Goal: Communication & Community: Share content

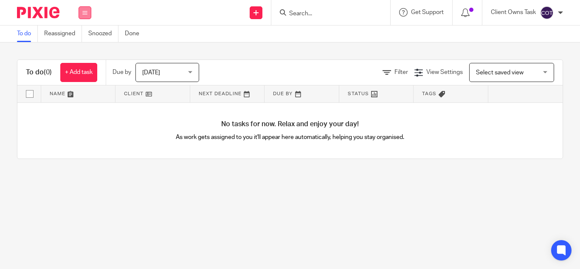
click at [83, 14] on icon at bounding box center [84, 12] width 5 height 5
click at [86, 65] on link "Clients" at bounding box center [82, 65] width 19 height 6
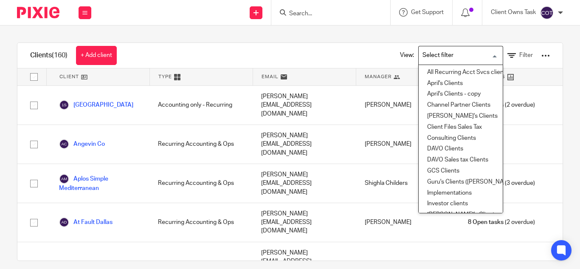
click at [478, 54] on input "Search for option" at bounding box center [458, 55] width 79 height 15
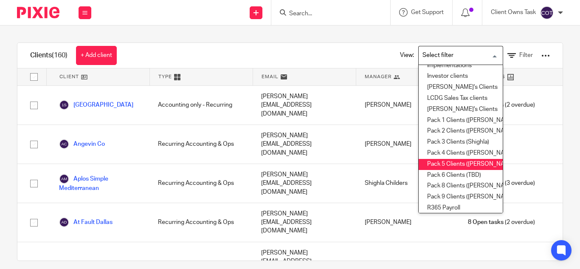
scroll to position [212, 0]
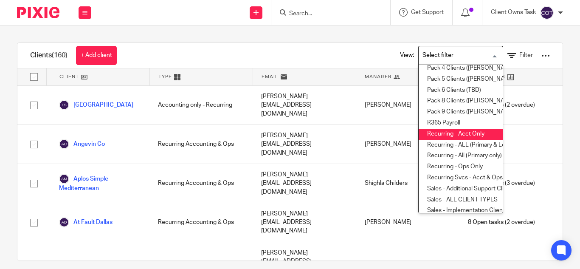
click at [439, 130] on li "Recurring - Acct Only" at bounding box center [461, 134] width 84 height 11
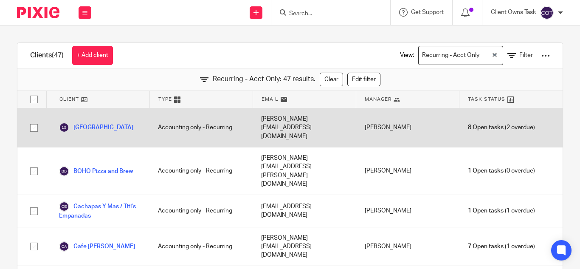
click at [32, 122] on input "checkbox" at bounding box center [34, 128] width 16 height 16
checkbox input "true"
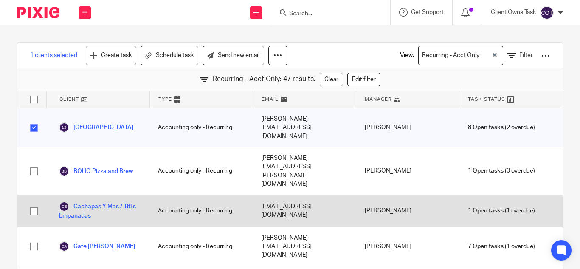
click at [34, 203] on input "checkbox" at bounding box center [34, 211] width 16 height 16
checkbox input "true"
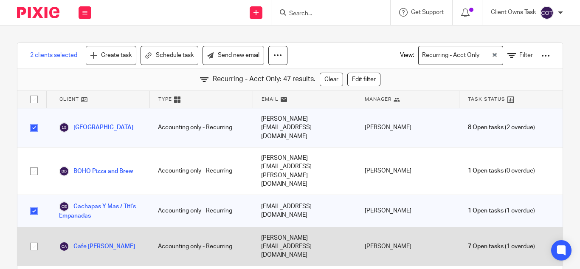
click at [31, 238] on input "checkbox" at bounding box center [34, 246] width 16 height 16
checkbox input "true"
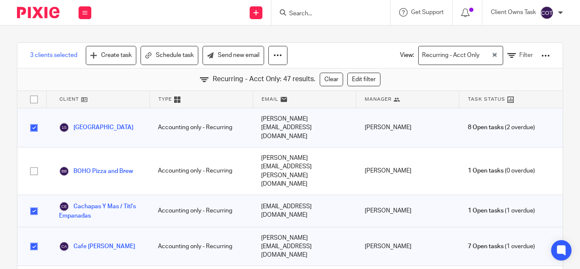
scroll to position [42, 0]
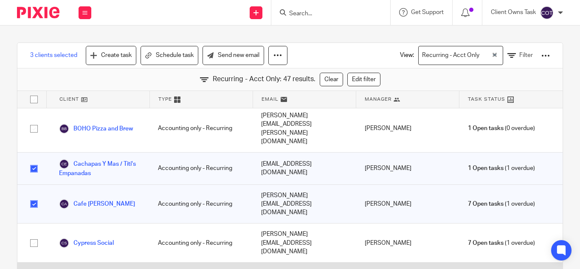
checkbox input "true"
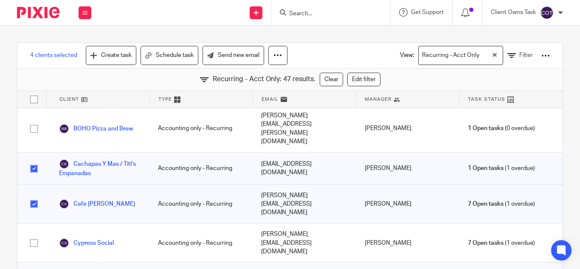
checkbox input "true"
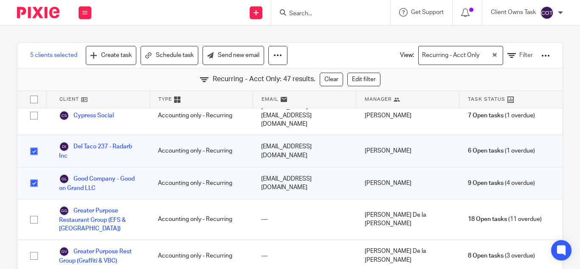
scroll to position [212, 0]
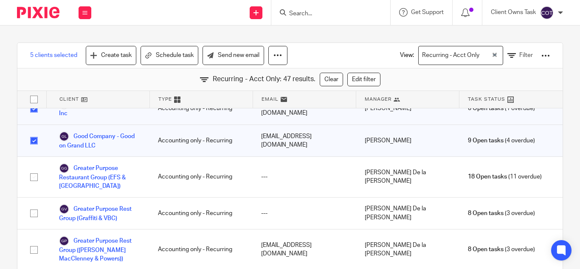
checkbox input "true"
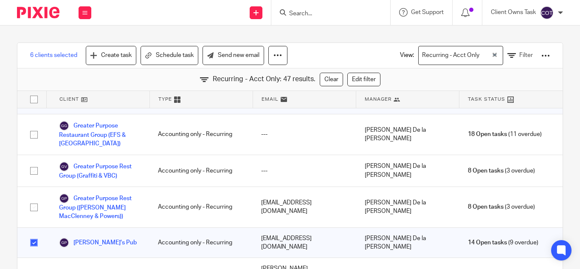
checkbox input "true"
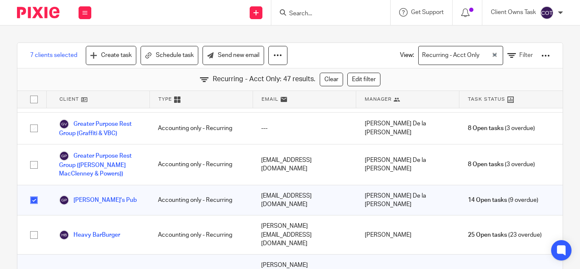
checkbox input "true"
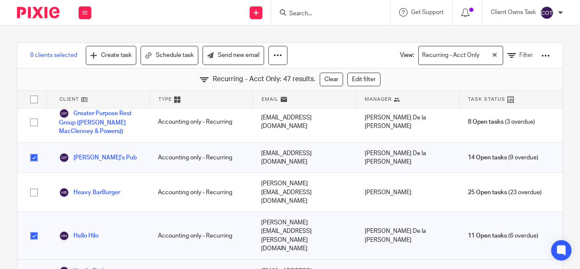
scroll to position [382, 0]
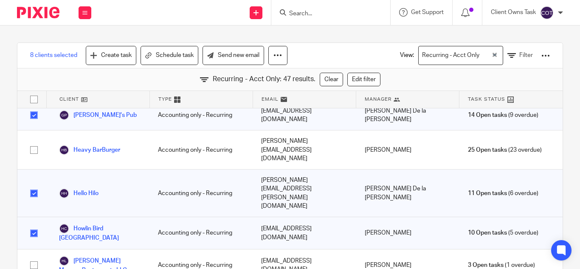
checkbox input "false"
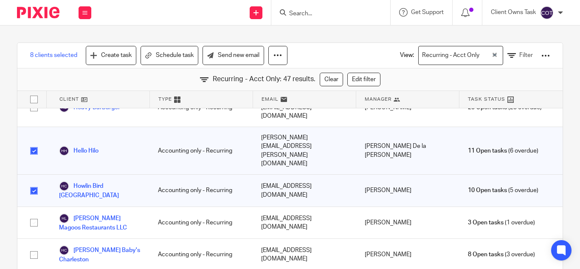
checkbox input "true"
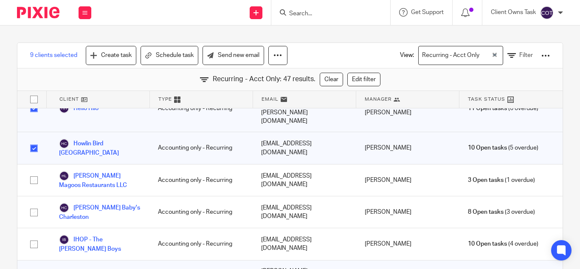
scroll to position [509, 0]
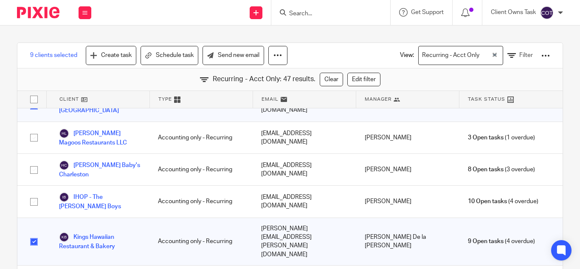
checkbox input "true"
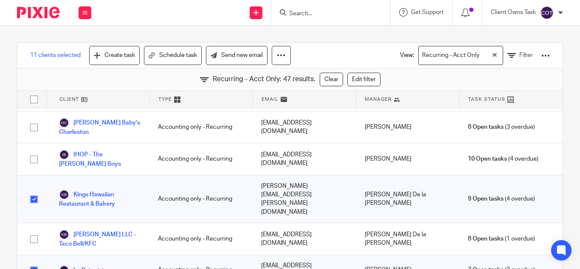
checkbox input "true"
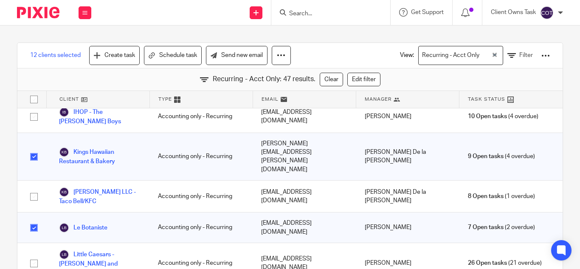
checkbox input "true"
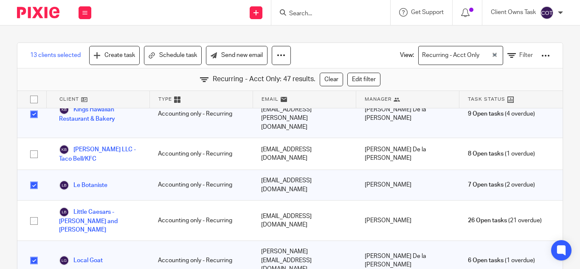
checkbox input "true"
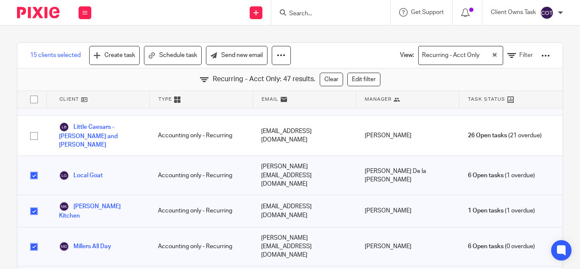
scroll to position [764, 0]
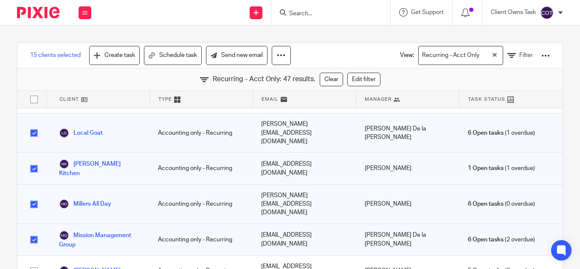
checkbox input "true"
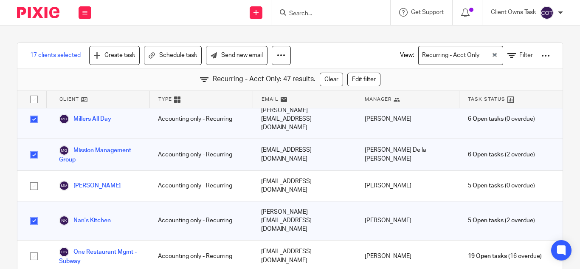
scroll to position [891, 0]
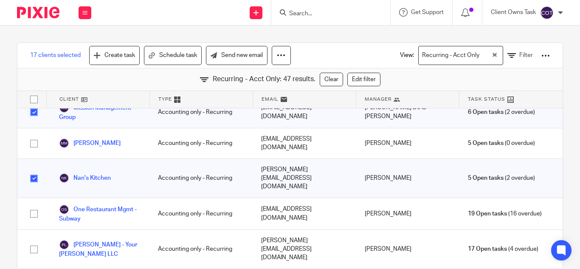
checkbox input "true"
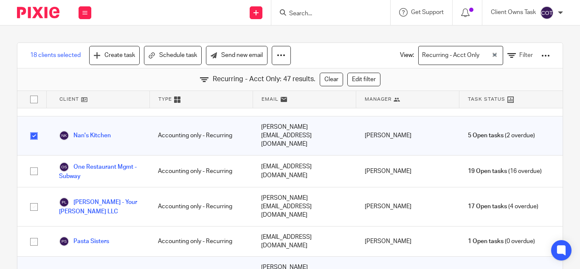
checkbox input "true"
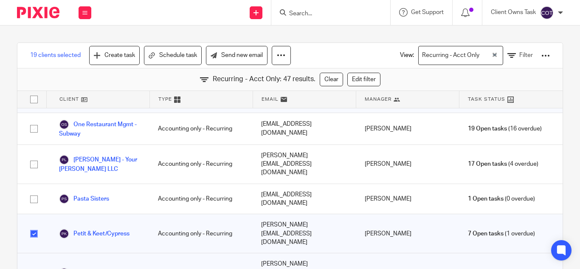
checkbox input "true"
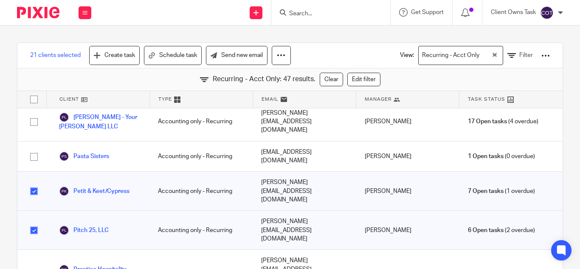
scroll to position [1061, 0]
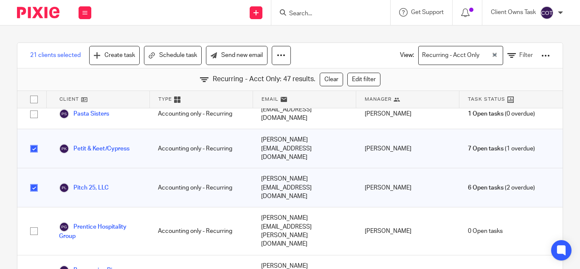
checkbox input "true"
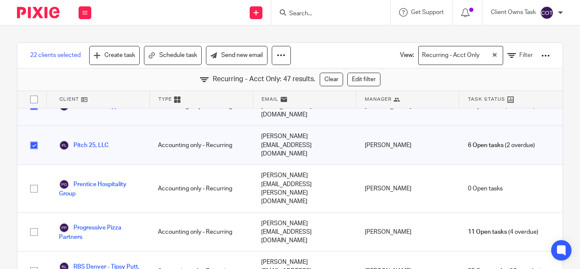
scroll to position [1146, 0]
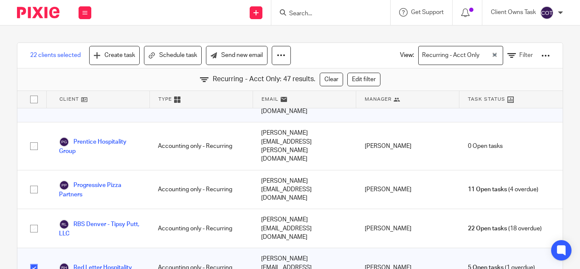
checkbox input "true"
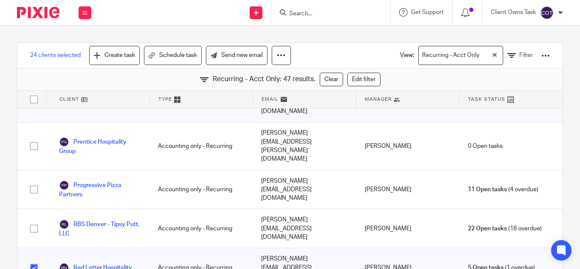
checkbox input "true"
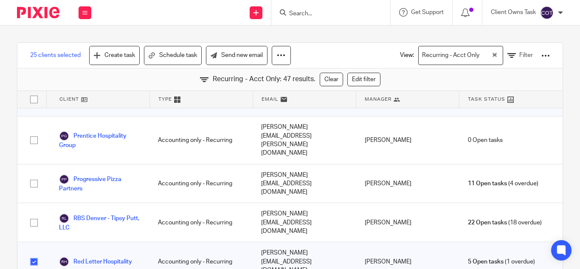
scroll to position [31, 0]
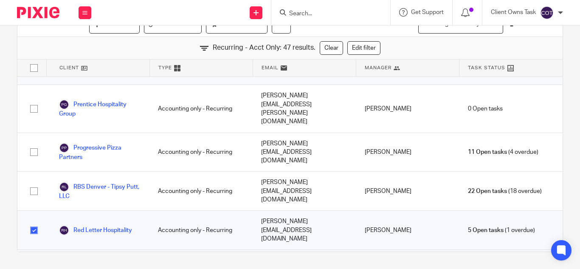
checkbox input "true"
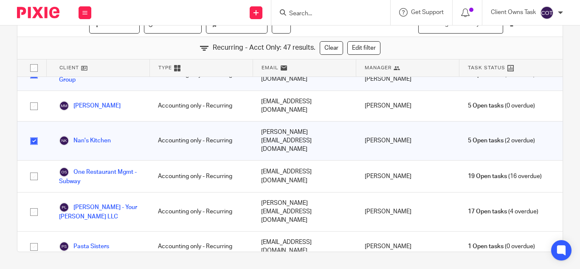
scroll to position [1025, 0]
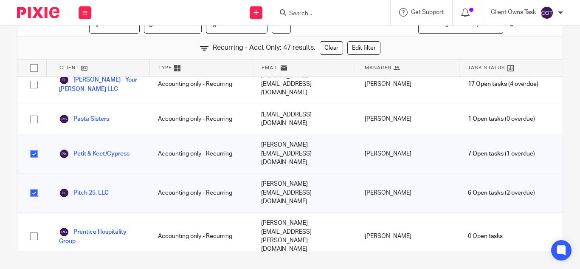
checkbox input "false"
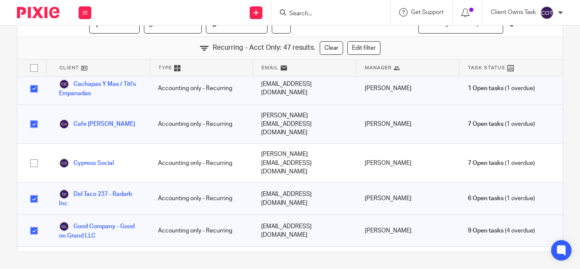
scroll to position [48, 0]
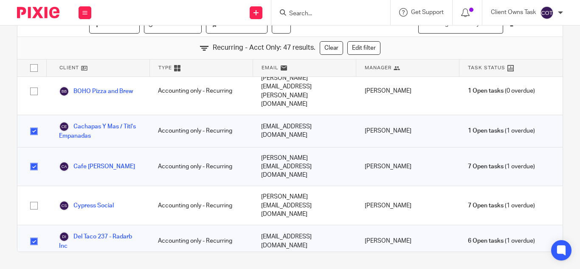
click at [32, 158] on input "checkbox" at bounding box center [34, 166] width 16 height 16
checkbox input "false"
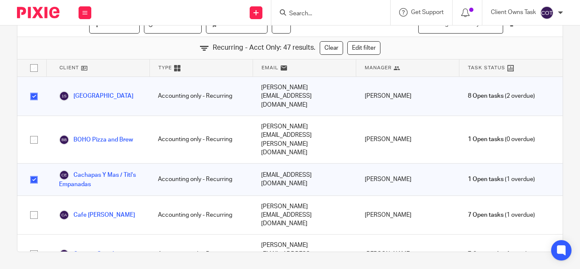
scroll to position [0, 0]
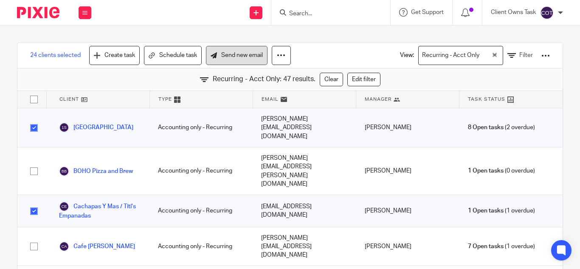
click at [243, 53] on link "Send new email" at bounding box center [237, 55] width 62 height 19
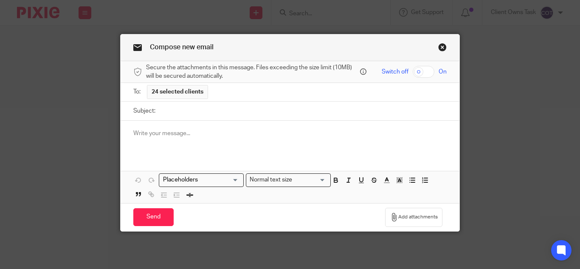
click at [193, 110] on input "Subject:" at bounding box center [303, 110] width 287 height 19
paste input "LCDG Helping Restaurants Save More Than Just Time"
type input "LCDG Helping Restaurants Save More Than Just Time"
click at [139, 127] on div at bounding box center [290, 137] width 339 height 33
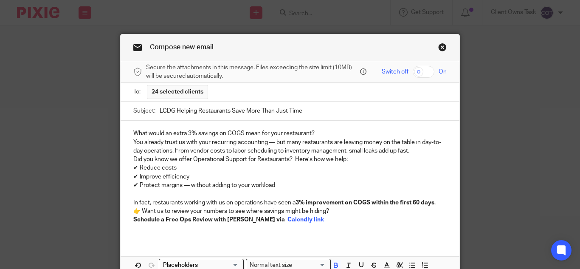
click at [129, 131] on div "What would an extra 3% savings on COGS mean for your restaurant? You already tr…" at bounding box center [290, 180] width 339 height 118
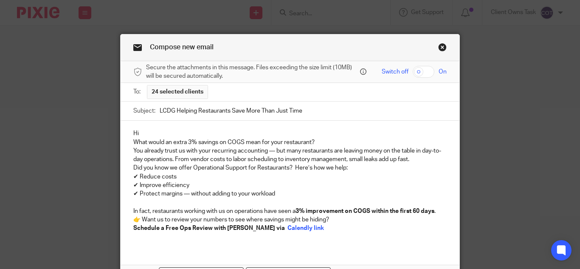
click at [145, 131] on p "Hi" at bounding box center [289, 133] width 313 height 8
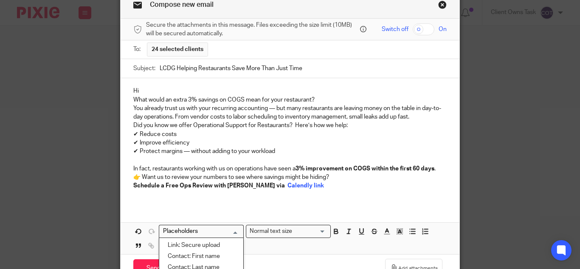
click at [234, 233] on input "Search for option" at bounding box center [199, 231] width 79 height 9
click at [212, 255] on li "Contact: First name" at bounding box center [201, 256] width 84 height 11
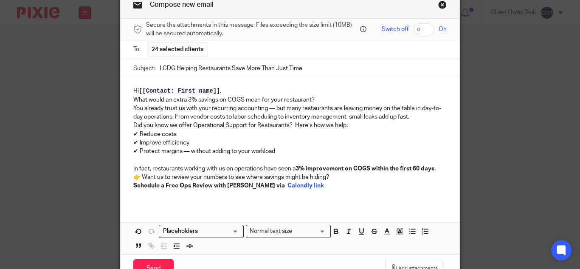
click at [233, 92] on p "Hi [[Contact: First name]] ," at bounding box center [289, 91] width 313 height 8
click at [274, 52] on div "To: 24 selected clients" at bounding box center [289, 49] width 313 height 18
click at [323, 98] on p "What would an extra 3% savings on COGS mean for your restaurant?" at bounding box center [289, 100] width 313 height 8
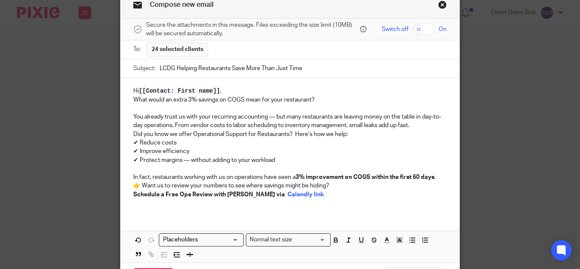
click at [411, 125] on p "You already trust us with your recurring accounting — but many restaurants are …" at bounding box center [289, 120] width 313 height 17
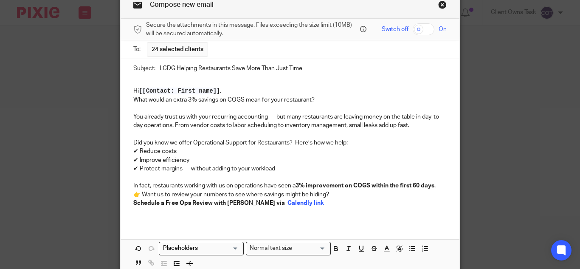
click at [314, 203] on p "Schedule a Free Ops Review with Carlos Camelo via Calendly link" at bounding box center [289, 203] width 313 height 8
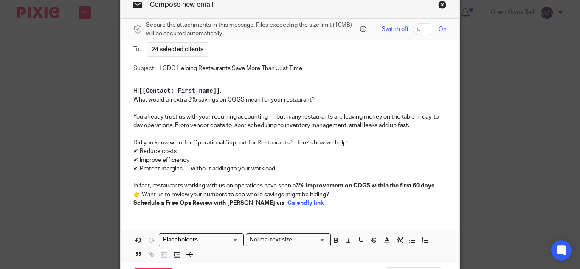
click at [336, 196] on p "👉 Want us to review your numbers to see where savings might be hiding?" at bounding box center [289, 194] width 313 height 8
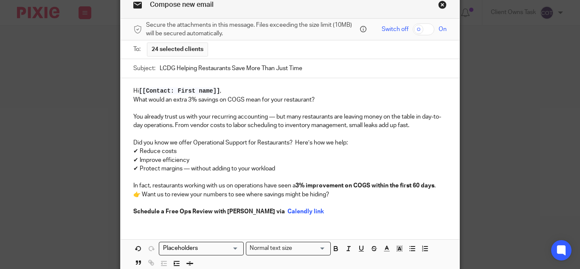
click at [129, 193] on div "Hi [[Contact: First name]] , What would an extra 3% savings on COGS mean for yo…" at bounding box center [290, 150] width 339 height 144
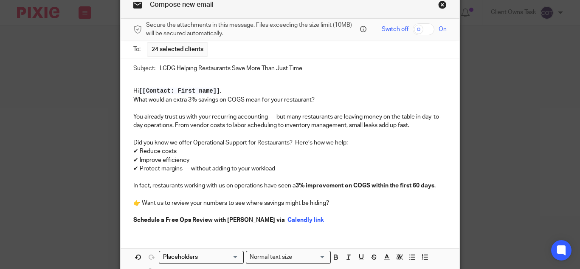
click at [150, 209] on p at bounding box center [289, 211] width 313 height 8
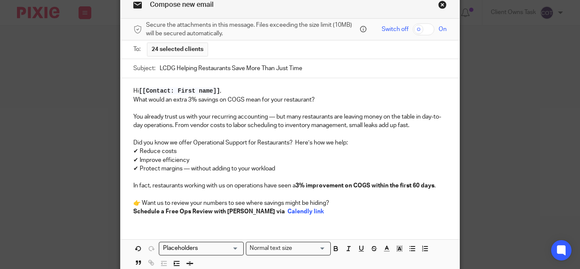
click at [334, 204] on p "👉 Want us to review your numbers to see where savings might be hiding?" at bounding box center [289, 203] width 313 height 8
click at [335, 211] on p "Schedule a Free Ops Review with Carlos Camelo via Calendly link" at bounding box center [289, 211] width 313 height 8
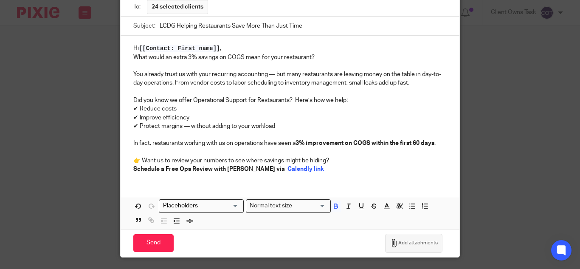
click at [403, 239] on span "Add attachments" at bounding box center [417, 242] width 39 height 7
click at [416, 241] on span "Add attachments" at bounding box center [417, 242] width 39 height 7
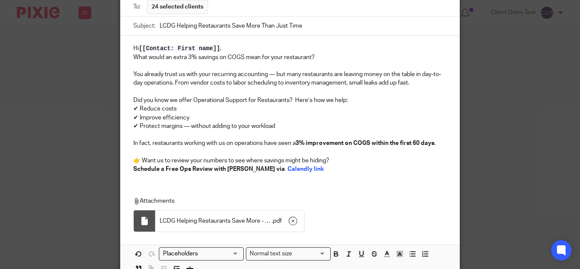
click at [227, 51] on p "Hi [[Contact: First name]] ," at bounding box center [289, 48] width 313 height 8
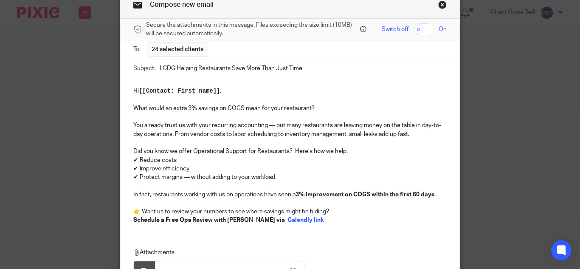
scroll to position [0, 0]
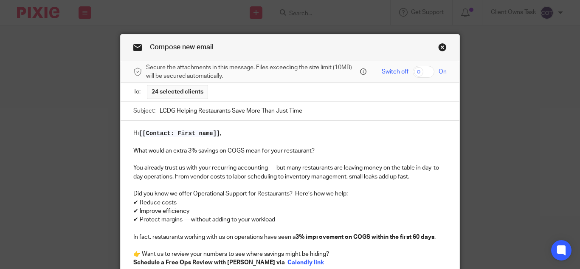
click at [304, 110] on input "LCDG Helping Restaurants Save More Than Just Time" at bounding box center [303, 110] width 287 height 19
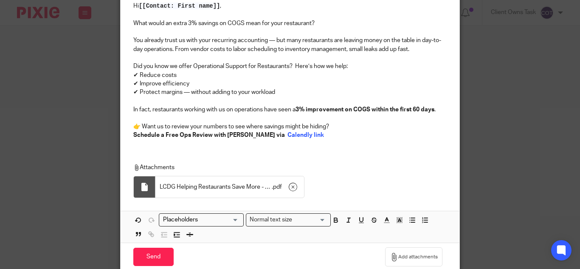
scroll to position [85, 0]
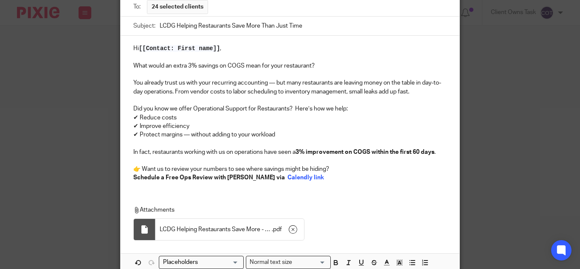
click at [341, 169] on p "👉 Want us to review your numbers to see where savings might be hiding?" at bounding box center [289, 169] width 313 height 8
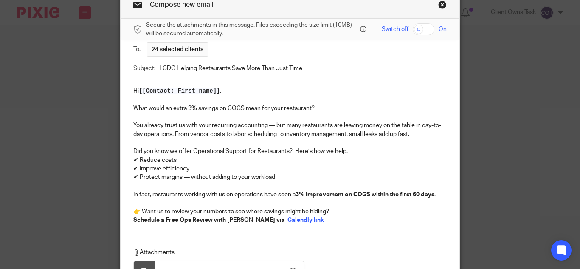
click at [173, 151] on p "Did you know we offer Operational Support for Restaurants? Here’s how we help:" at bounding box center [289, 151] width 313 height 8
drag, startPoint x: 197, startPoint y: 152, endPoint x: 205, endPoint y: 150, distance: 8.8
click at [197, 152] on p "Did you know LCDG offer Operational Support for Restaurants? Here’s how we help:" at bounding box center [289, 151] width 313 height 8
click at [181, 124] on p "You already trust us with your recurring accounting — but many restaurants are …" at bounding box center [289, 129] width 313 height 17
click at [182, 152] on p "Did you know LCDG offers Operational Support for Restaurants? Here’s how we hel…" at bounding box center [289, 151] width 313 height 8
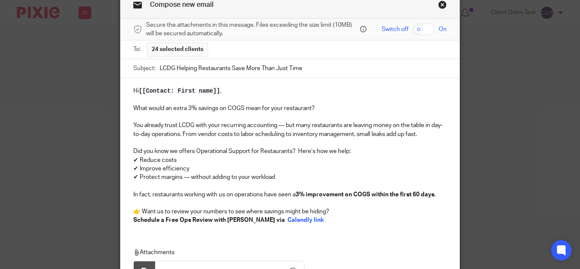
click at [191, 152] on p "Did you know we offers Operational Support for Restaurants? Here’s how we help:" at bounding box center [289, 151] width 313 height 8
drag, startPoint x: 287, startPoint y: 150, endPoint x: 301, endPoint y: 147, distance: 14.7
click at [287, 150] on p "Did you know we offer Operational Support for Restaurants? Here’s how we help:" at bounding box center [289, 151] width 313 height 8
click at [369, 151] on p "Did you know we offer Operational Support for Restaurants? Here’s how we help:" at bounding box center [289, 151] width 313 height 8
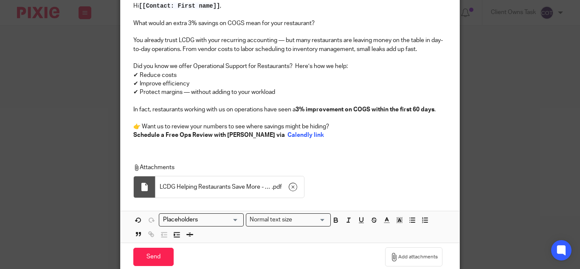
scroll to position [0, 0]
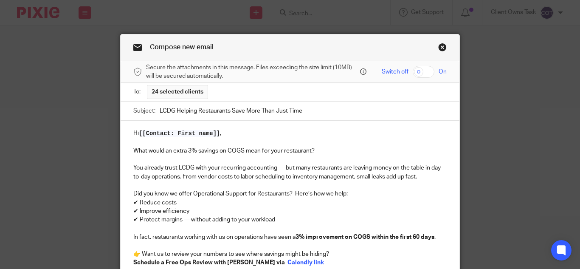
click at [300, 110] on input "LCDG Helping Restaurants Save More Than Just Time" at bounding box center [303, 110] width 287 height 19
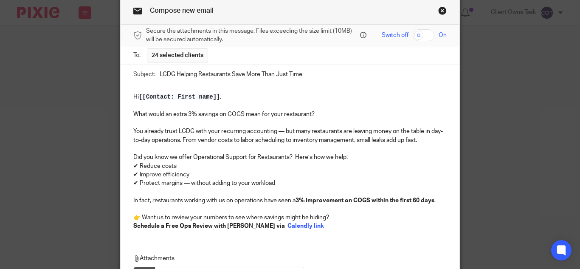
scroll to position [164, 0]
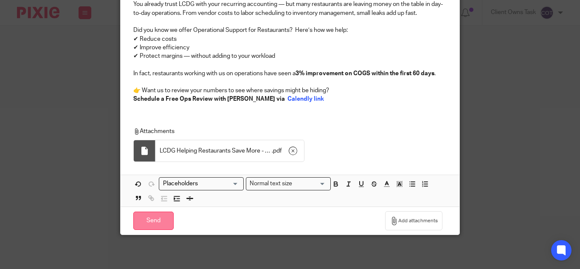
click at [155, 224] on input "Send" at bounding box center [153, 220] width 40 height 18
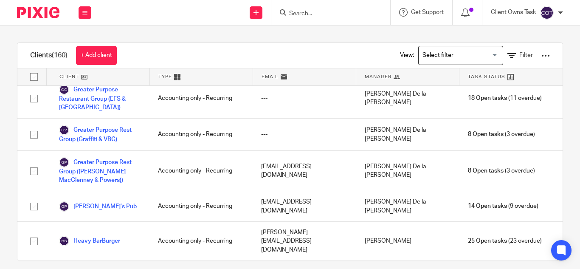
scroll to position [1104, 0]
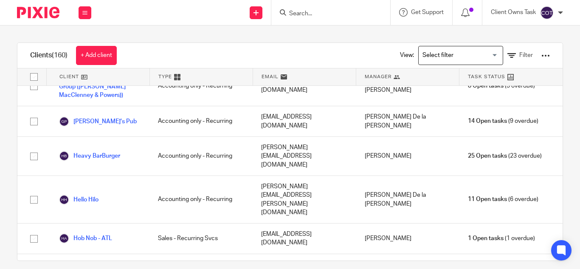
checkbox input "true"
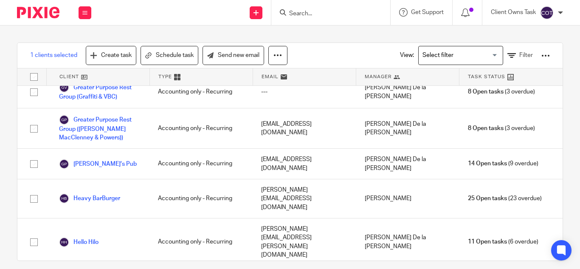
scroll to position [1019, 0]
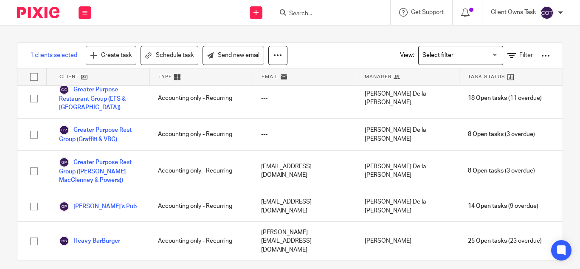
click at [343, 53] on div "1 clients selected Create task Schedule task Send new email View: Loading... Fi…" at bounding box center [289, 55] width 545 height 25
click at [80, 9] on button at bounding box center [85, 12] width 13 height 13
click at [88, 63] on link "Clients" at bounding box center [83, 65] width 20 height 6
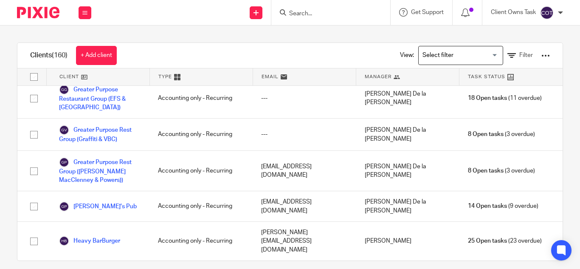
scroll to position [1061, 0]
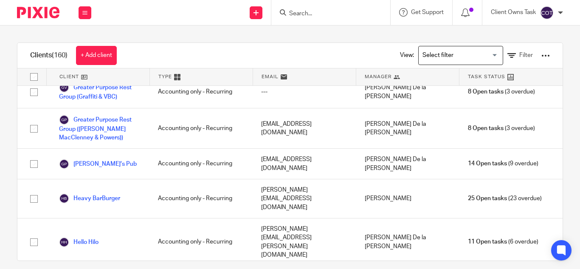
checkbox input "true"
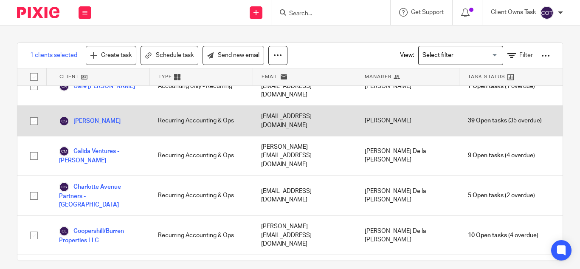
scroll to position [297, 0]
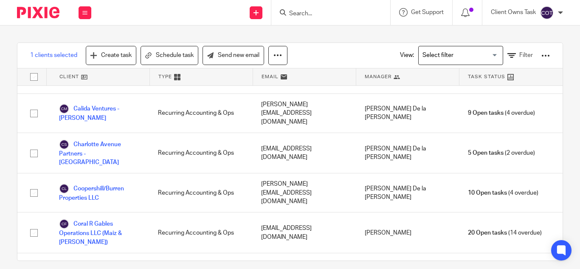
click at [541, 54] on div at bounding box center [545, 55] width 8 height 8
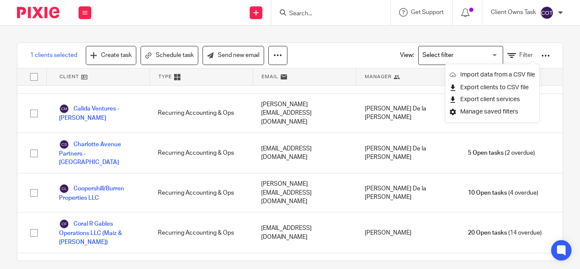
click at [342, 36] on div "1 clients selected Create task Schedule task Send new email View: Loading... Fi…" at bounding box center [290, 146] width 580 height 243
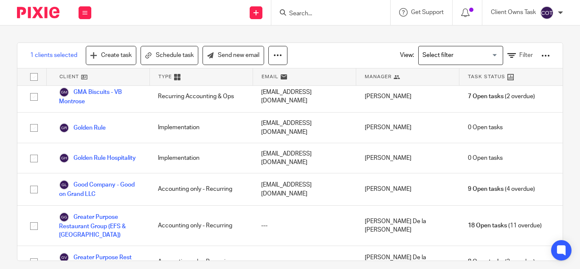
scroll to position [1104, 0]
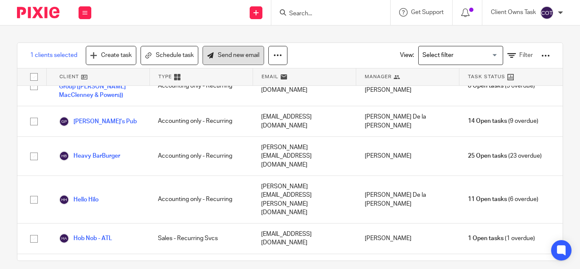
click at [233, 57] on link "Send new email" at bounding box center [233, 55] width 62 height 19
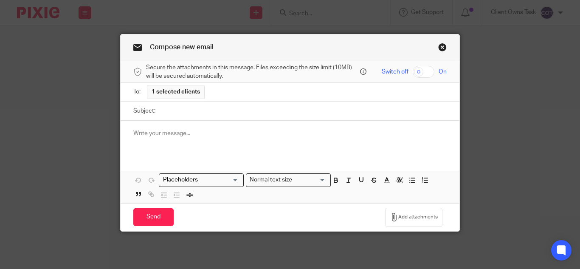
drag, startPoint x: 163, startPoint y: 130, endPoint x: 157, endPoint y: 135, distance: 8.2
click at [163, 130] on p at bounding box center [289, 133] width 313 height 8
paste div
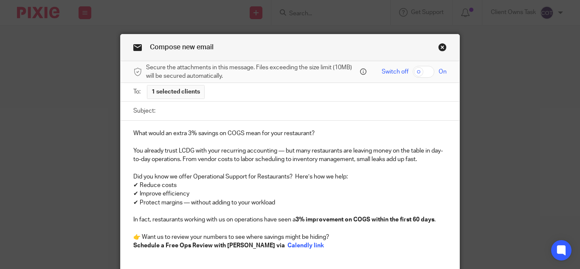
click at [128, 131] on div "What would an extra 3% savings on COGS mean for your restaurant? You already tr…" at bounding box center [290, 193] width 339 height 144
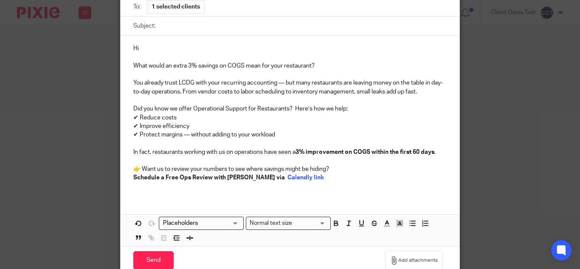
scroll to position [124, 0]
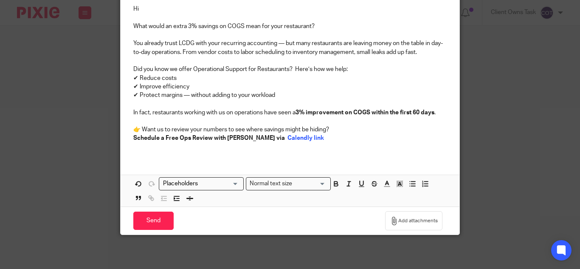
click at [230, 181] on input "Search for option" at bounding box center [199, 183] width 79 height 9
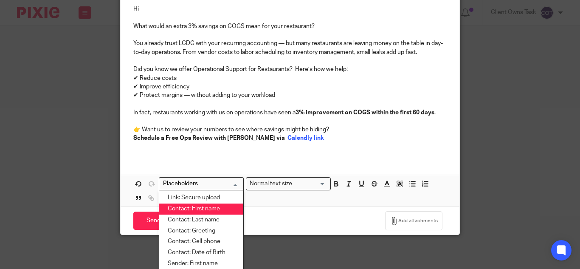
click at [219, 208] on li "Contact: First name" at bounding box center [201, 208] width 84 height 11
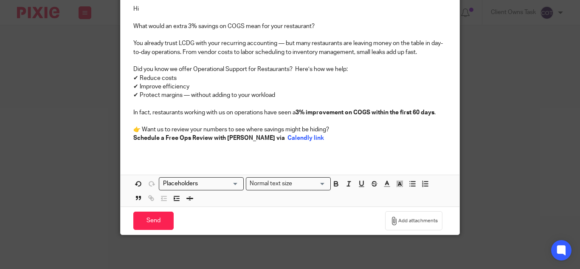
click at [180, 11] on p "Hi" at bounding box center [289, 9] width 313 height 8
click at [220, 180] on input "Search for option" at bounding box center [199, 183] width 79 height 9
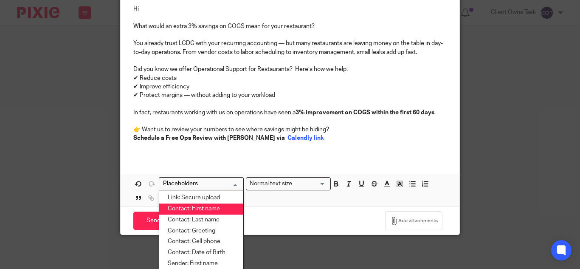
click at [213, 204] on li "Contact: First name" at bounding box center [201, 208] width 84 height 11
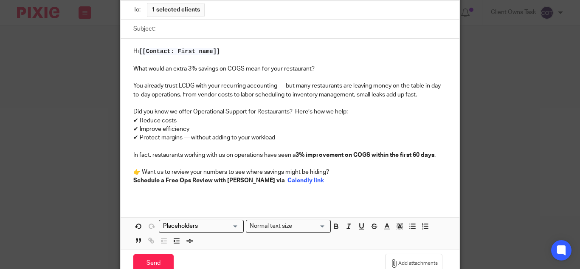
scroll to position [39, 0]
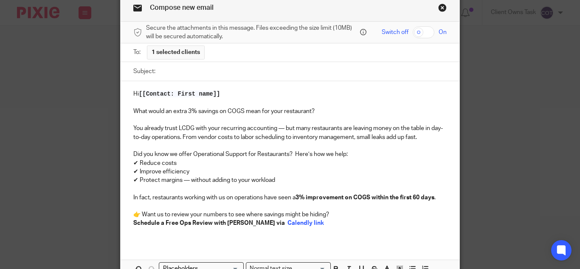
click at [221, 94] on p "Hi [[Contact: First name]]" at bounding box center [289, 94] width 313 height 8
click at [191, 74] on input "Subject:" at bounding box center [303, 71] width 287 height 19
paste input "LCDG Helping Restaurants Save More Than Just Time"
type input "LCDG Helping Restaurants Save More Than Just Time"
click at [327, 223] on p "Schedule a Free Ops Review with Carlos Camelo via Calendly link" at bounding box center [289, 223] width 313 height 8
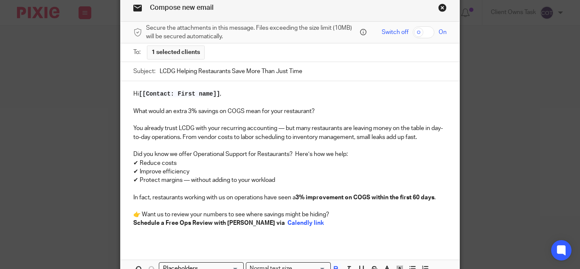
click at [263, 242] on div "Hi [[Contact: First name]] , What would an extra 3% savings on COGS mean for yo…" at bounding box center [290, 161] width 339 height 161
click at [353, 222] on p "Schedule a Free Ops Review with Carlos Camelo via Calendly link" at bounding box center [289, 223] width 313 height 8
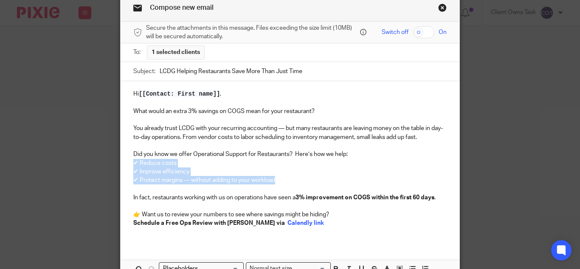
drag, startPoint x: 273, startPoint y: 179, endPoint x: 128, endPoint y: 163, distance: 145.2
click at [128, 163] on div "Hi [[Contact: First name]] , What would an extra 3% savings on COGS mean for yo…" at bounding box center [290, 161] width 339 height 161
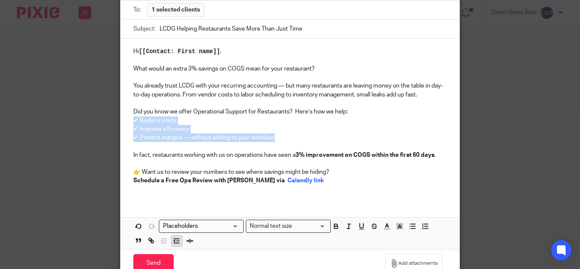
click at [174, 242] on icon "button" at bounding box center [177, 241] width 8 height 8
click at [339, 137] on p "✔ Protect margins — without adding to your workload" at bounding box center [294, 137] width 305 height 8
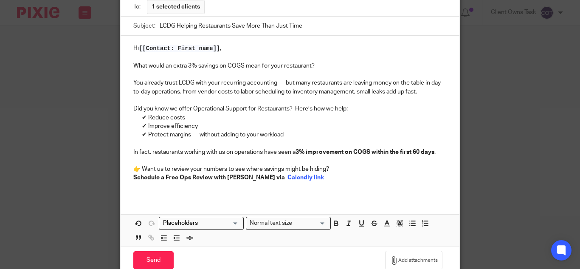
scroll to position [124, 0]
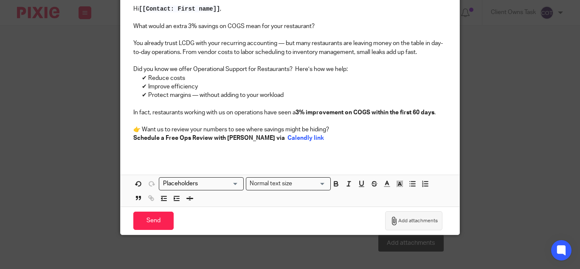
click at [405, 220] on span "Add attachments" at bounding box center [417, 220] width 39 height 7
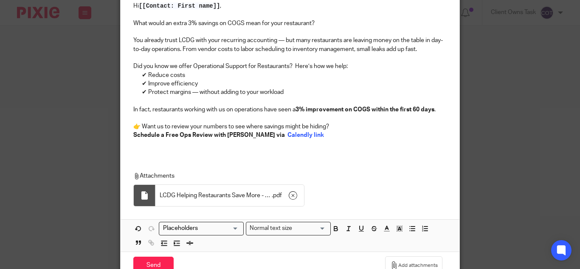
scroll to position [170, 0]
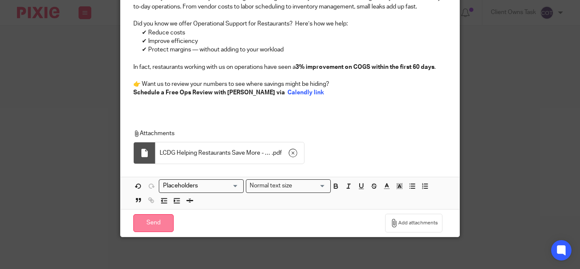
click at [154, 225] on input "Send" at bounding box center [153, 223] width 40 height 18
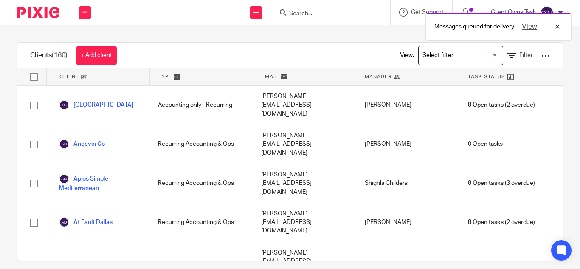
click at [304, 18] on div "Messages queued for delivery. View" at bounding box center [430, 24] width 281 height 32
click at [298, 8] on form at bounding box center [333, 12] width 90 height 11
click at [302, 14] on div "Messages queued for delivery. View" at bounding box center [430, 24] width 281 height 32
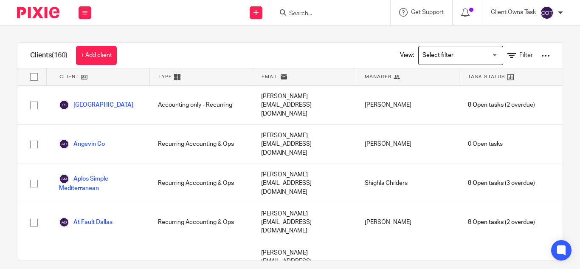
click at [317, 13] on input "Search" at bounding box center [326, 14] width 76 height 8
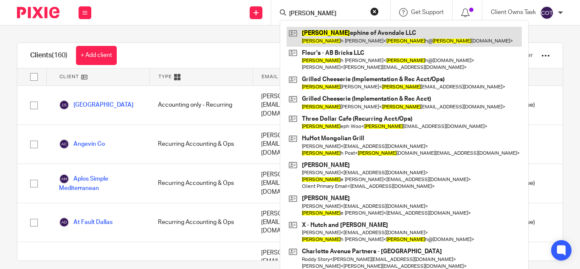
type input "jos"
click at [321, 38] on link at bounding box center [404, 37] width 235 height 20
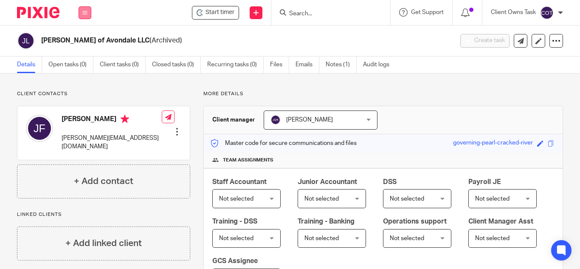
click at [84, 14] on icon at bounding box center [84, 12] width 5 height 5
click at [88, 63] on link "Clients" at bounding box center [83, 65] width 20 height 6
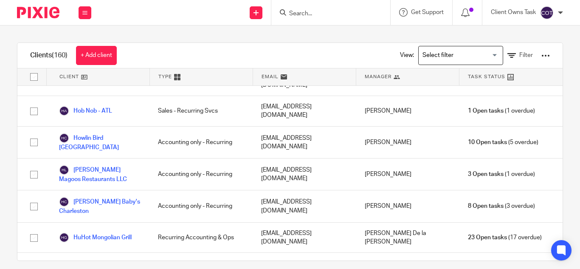
scroll to position [1019, 0]
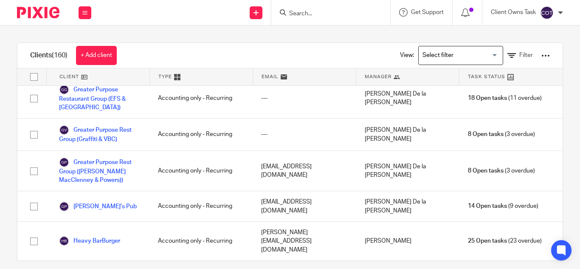
click at [298, 11] on input "Search" at bounding box center [326, 14] width 76 height 8
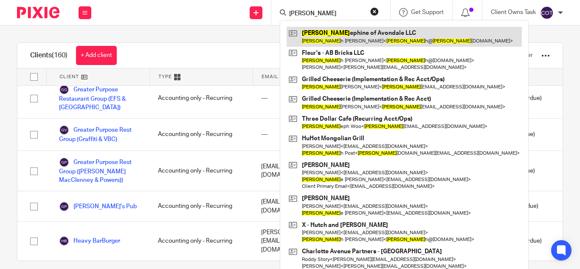
type input "jos"
click at [320, 29] on link at bounding box center [404, 37] width 235 height 20
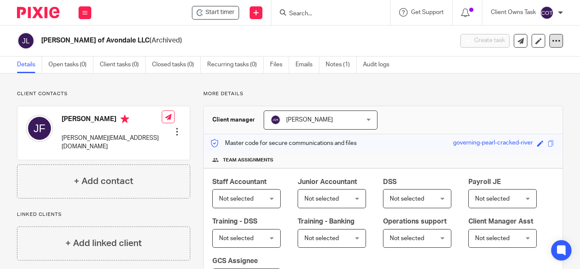
click at [552, 39] on icon at bounding box center [556, 41] width 8 height 8
click at [534, 86] on button "Unarchive client" at bounding box center [524, 86] width 53 height 11
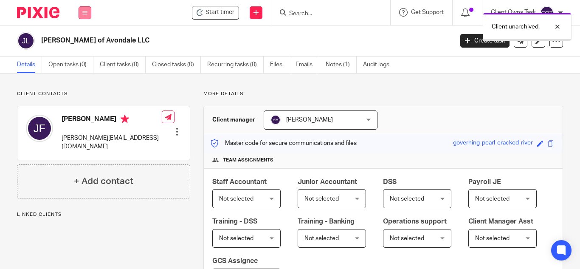
click at [84, 11] on icon at bounding box center [84, 12] width 5 height 5
click at [85, 60] on li "Clients" at bounding box center [84, 65] width 22 height 12
click at [81, 62] on link "Clients" at bounding box center [83, 65] width 20 height 6
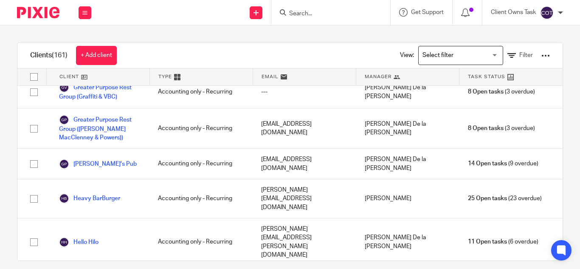
scroll to position [1189, 0]
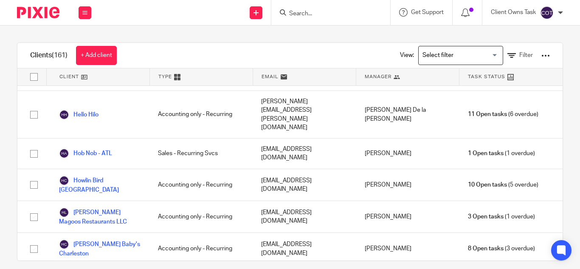
checkbox input "true"
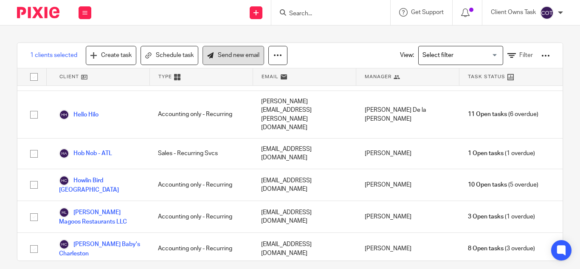
click at [252, 59] on link "Send new email" at bounding box center [233, 55] width 62 height 19
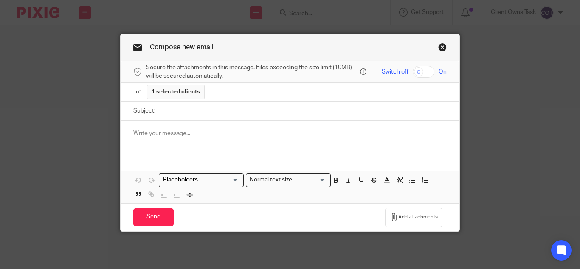
drag, startPoint x: 138, startPoint y: 134, endPoint x: 275, endPoint y: 111, distance: 139.4
click at [295, 104] on input "Subject:" at bounding box center [303, 110] width 287 height 19
paste input "LCDG Helping Restaurants Save More Than Just Time"
type input "LCDG Helping Restaurants Save More Than Just Time"
click at [154, 129] on p at bounding box center [289, 133] width 313 height 8
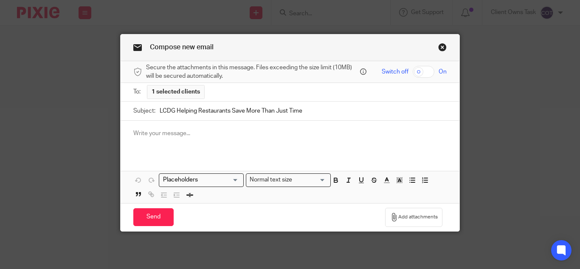
paste div
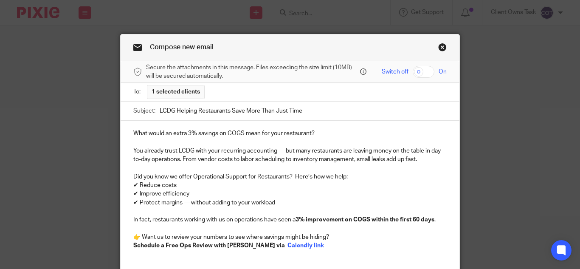
click at [133, 132] on p "What would an extra 3% savings on COGS mean for your restaurant?" at bounding box center [289, 133] width 313 height 8
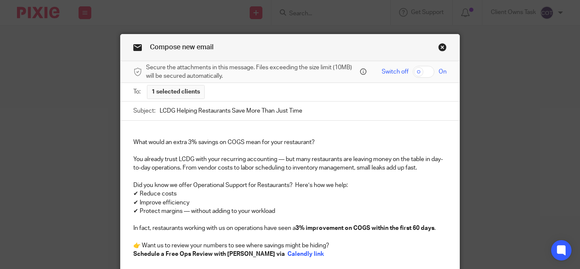
click at [165, 129] on div "What would an extra 3% savings on COGS mean for your restaurant? You already tr…" at bounding box center [290, 197] width 339 height 152
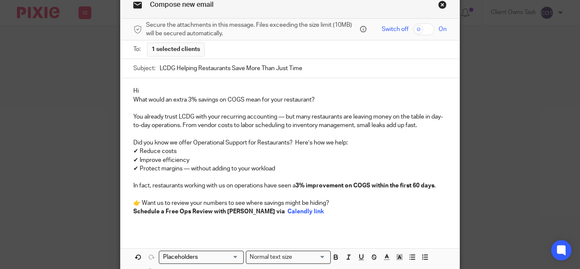
click at [229, 262] on div "Loading..." at bounding box center [201, 256] width 85 height 13
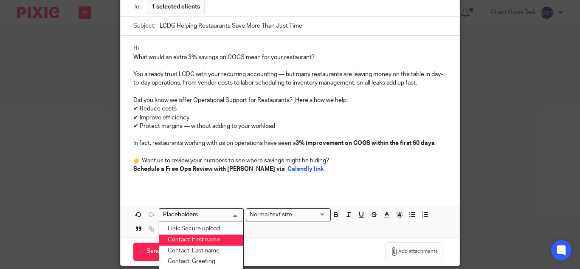
click at [199, 237] on li "Contact: First name" at bounding box center [201, 239] width 84 height 11
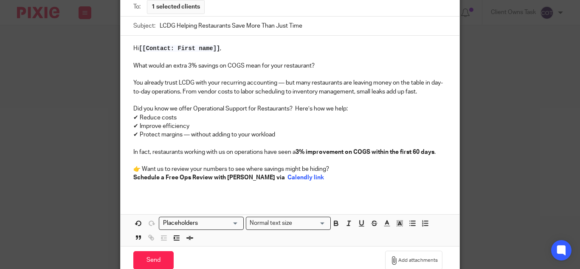
click at [321, 175] on p "Schedule a Free Ops Review with Carlos Camelo via Calendly link" at bounding box center [289, 177] width 313 height 8
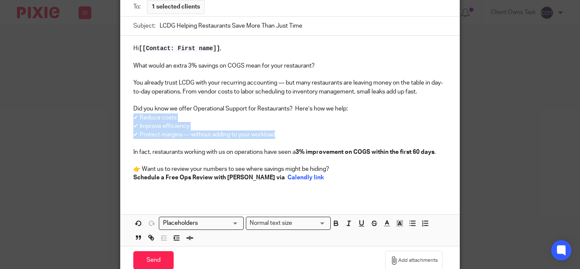
drag, startPoint x: 267, startPoint y: 135, endPoint x: 125, endPoint y: 116, distance: 142.6
click at [125, 116] on div "Hi [[Contact: First name]] , What would an extra 3% savings on COGS mean for yo…" at bounding box center [290, 116] width 339 height 161
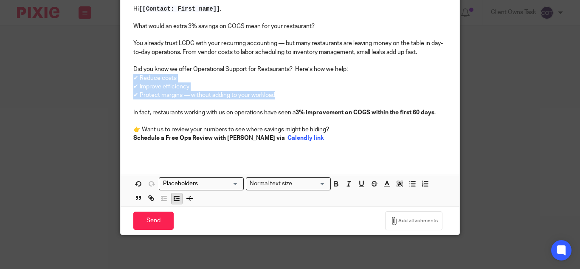
click at [176, 197] on icon "button" at bounding box center [177, 198] width 8 height 8
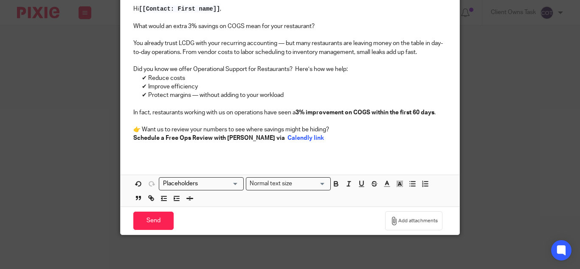
click at [383, 98] on p "✔ Protect margins — without adding to your workload" at bounding box center [294, 95] width 305 height 8
click at [415, 219] on span "Add attachments" at bounding box center [417, 220] width 39 height 7
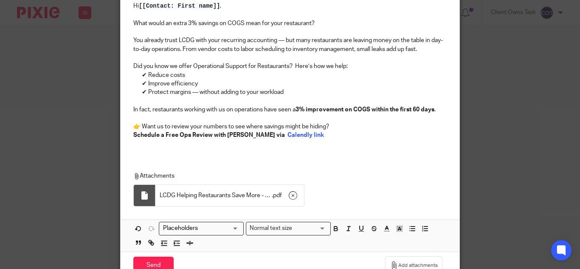
scroll to position [170, 0]
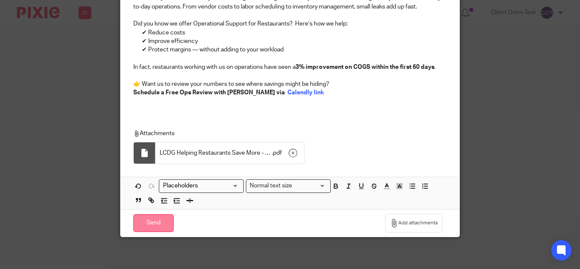
click at [146, 222] on input "Send" at bounding box center [153, 223] width 40 height 18
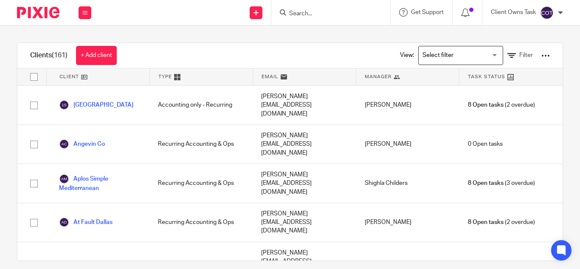
click at [537, 6] on div "Client Owns Task" at bounding box center [527, 13] width 72 height 14
click at [523, 59] on span "Logout" at bounding box center [523, 59] width 19 height 6
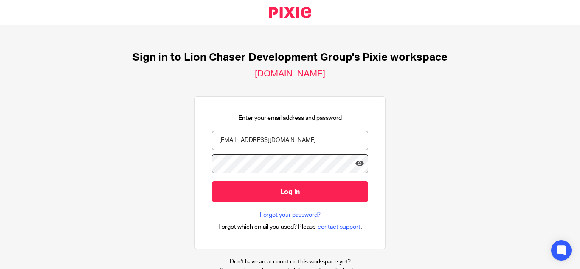
click at [242, 143] on input "[EMAIL_ADDRESS][DOMAIN_NAME]" at bounding box center [290, 140] width 156 height 19
type input "[EMAIL_ADDRESS][DOMAIN_NAME]"
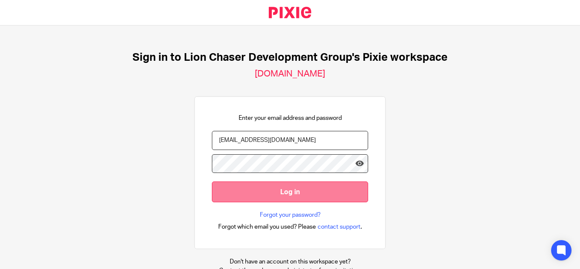
click at [273, 185] on input "Log in" at bounding box center [290, 191] width 156 height 21
